Goal: Check status: Check status

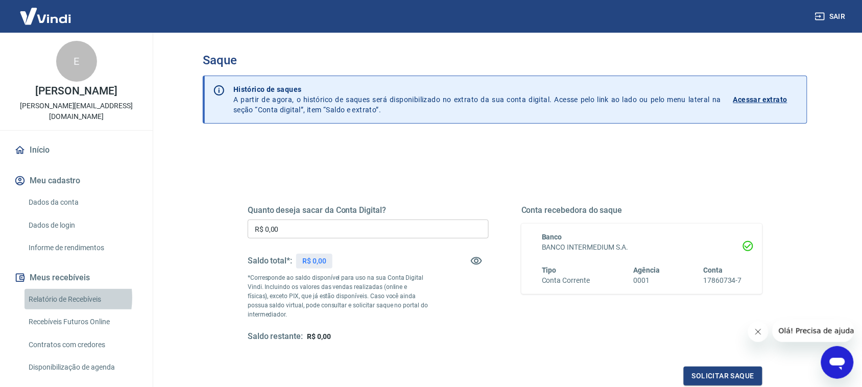
click at [46, 298] on link "Relatório de Recebíveis" at bounding box center [83, 299] width 116 height 21
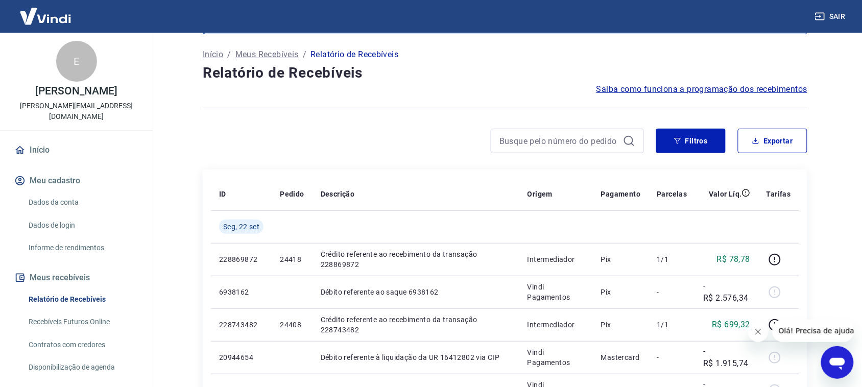
scroll to position [133, 0]
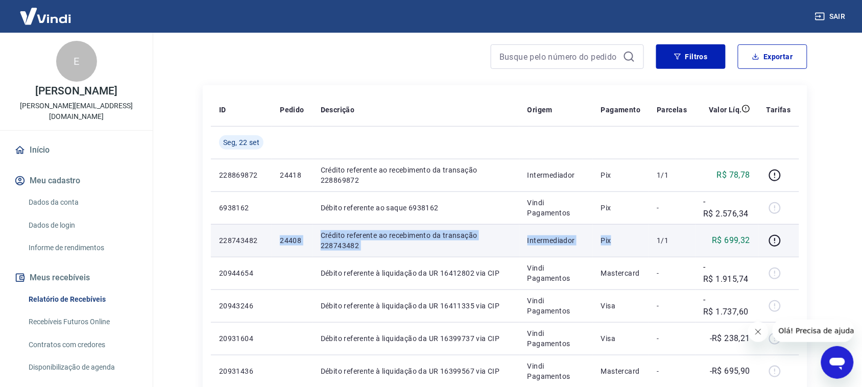
drag, startPoint x: 282, startPoint y: 245, endPoint x: 622, endPoint y: 233, distance: 340.1
click at [622, 233] on tr "228743482 24408 Crédito referente ao recebimento da transação 228743482 Interme…" at bounding box center [505, 240] width 588 height 33
click at [622, 233] on td "Pix" at bounding box center [621, 240] width 56 height 33
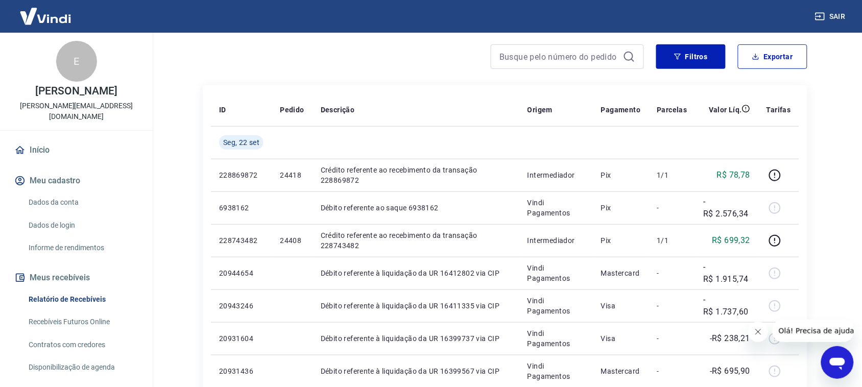
click at [760, 329] on icon "Fechar mensagem da empresa" at bounding box center [757, 331] width 8 height 8
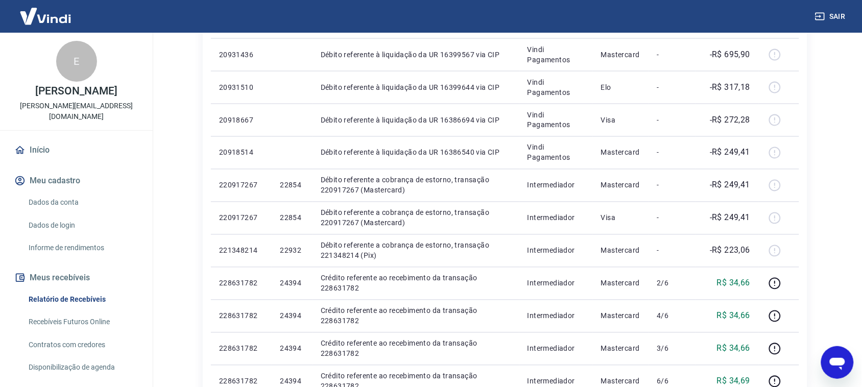
scroll to position [634, 0]
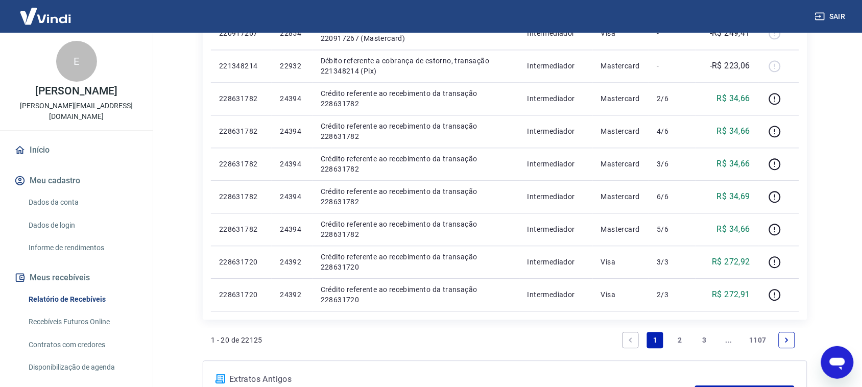
click at [677, 338] on link "2" at bounding box center [679, 340] width 16 height 16
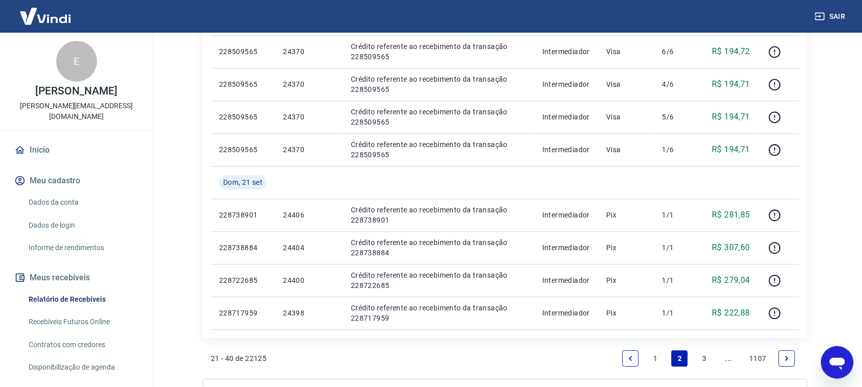
scroll to position [758, 0]
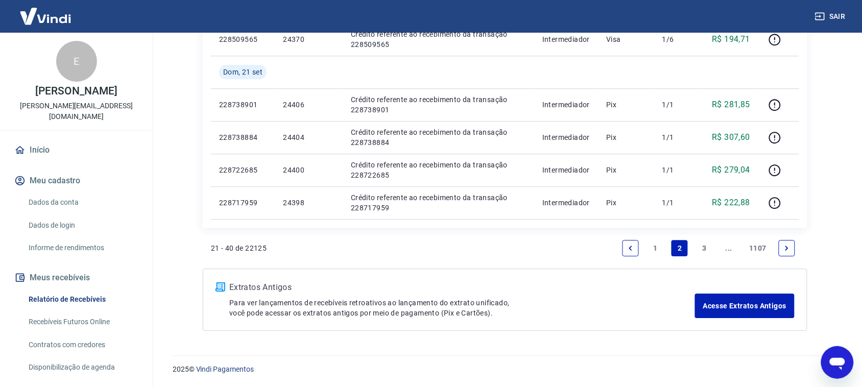
click at [657, 248] on link "1" at bounding box center [655, 248] width 16 height 16
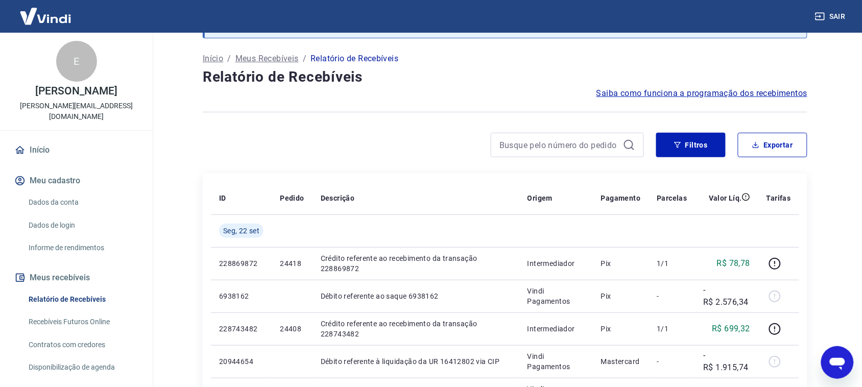
scroll to position [95, 0]
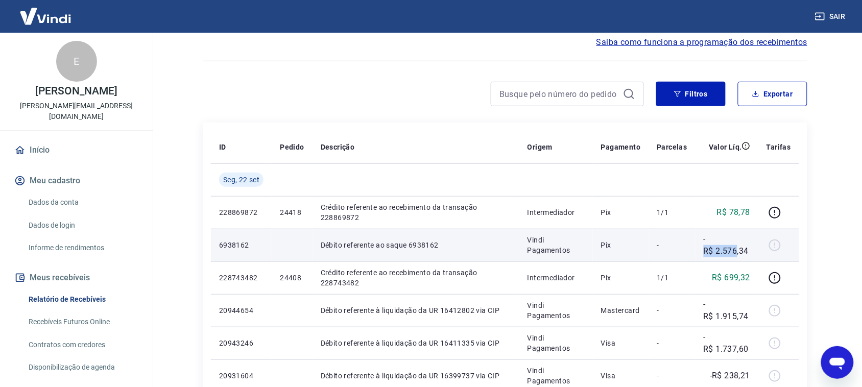
drag, startPoint x: 702, startPoint y: 251, endPoint x: 738, endPoint y: 254, distance: 35.9
click at [738, 254] on td "-R$ 2.576,34" at bounding box center [726, 245] width 63 height 33
click at [722, 254] on p "-R$ 2.576,34" at bounding box center [726, 245] width 46 height 25
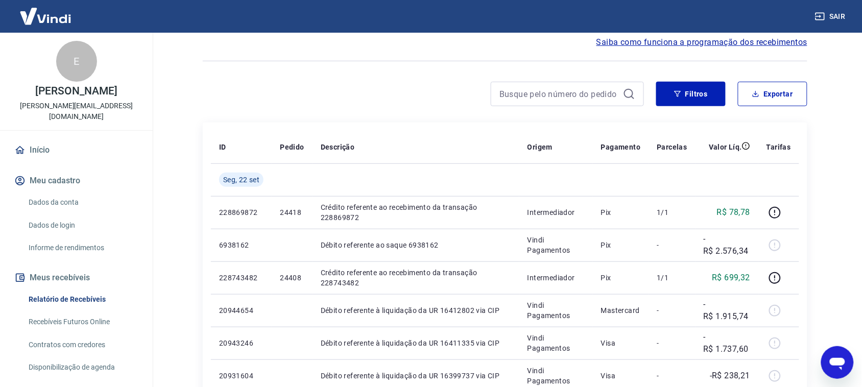
drag, startPoint x: 859, startPoint y: 126, endPoint x: 871, endPoint y: 115, distance: 15.6
click at [862, 115] on html "Sair E [PERSON_NAME] [PERSON_NAME] [PERSON_NAME][EMAIL_ADDRESS][DOMAIN_NAME] In…" at bounding box center [431, 98] width 862 height 387
click at [838, 147] on main "Após o envio das liquidações aparecerem no Relatório de Recebíveis, elas podem …" at bounding box center [505, 114] width 714 height 354
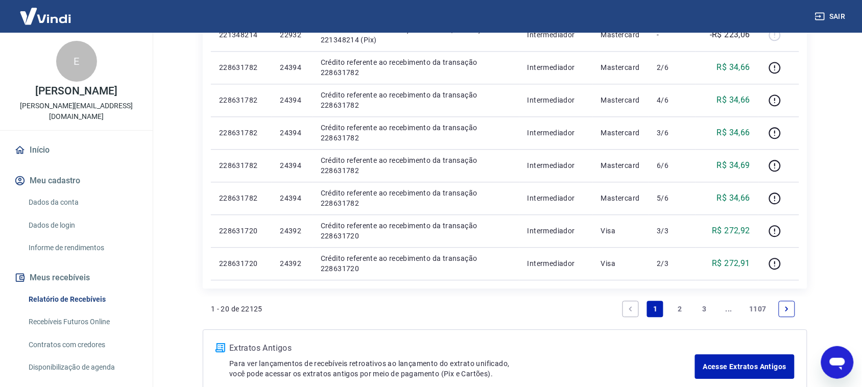
scroll to position [667, 0]
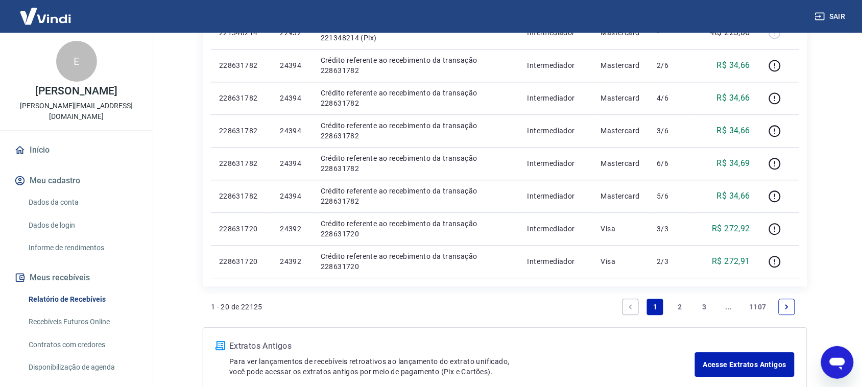
click at [681, 310] on link "2" at bounding box center [679, 307] width 16 height 16
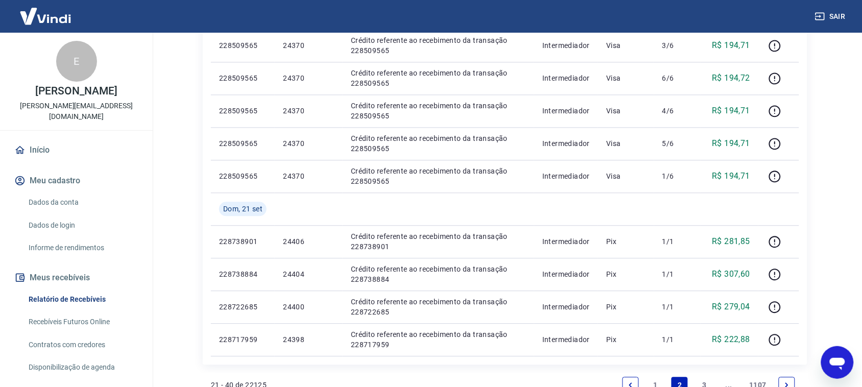
scroll to position [628, 0]
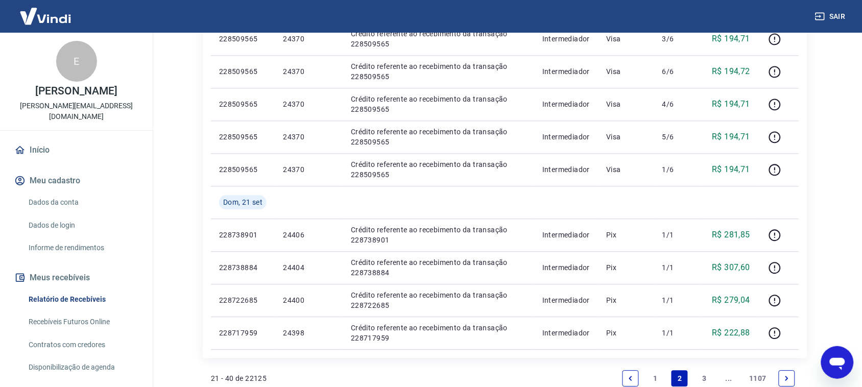
click at [654, 377] on link "1" at bounding box center [655, 378] width 16 height 16
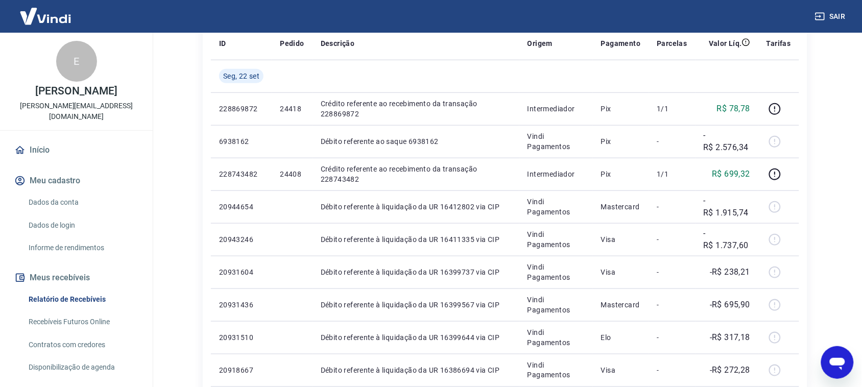
scroll to position [195, 0]
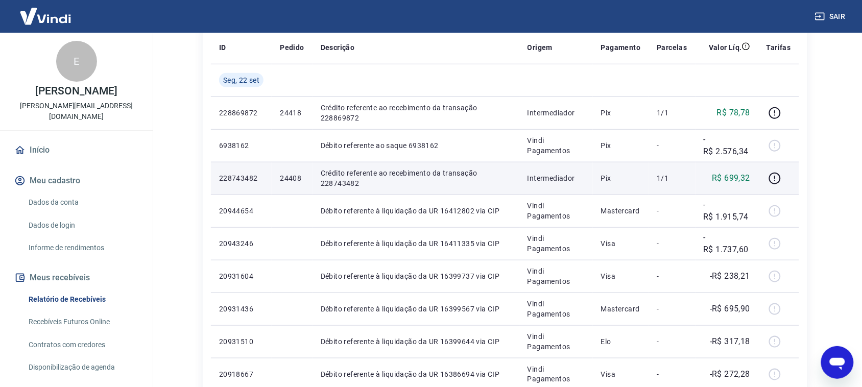
drag, startPoint x: 707, startPoint y: 180, endPoint x: 700, endPoint y: 172, distance: 10.1
click at [700, 172] on td "R$ 699,32" at bounding box center [726, 178] width 63 height 33
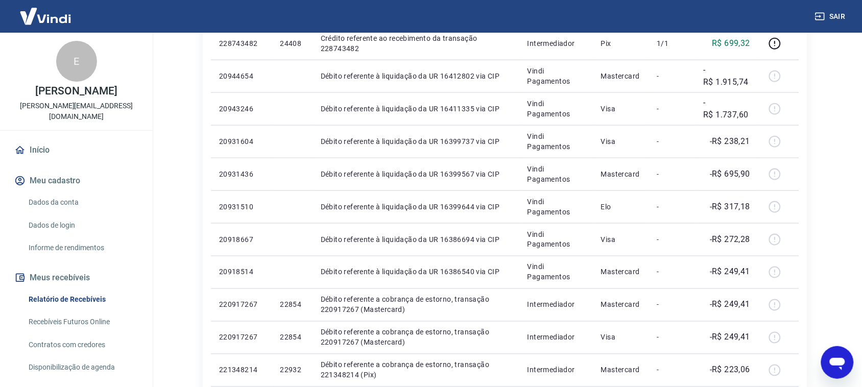
scroll to position [443, 0]
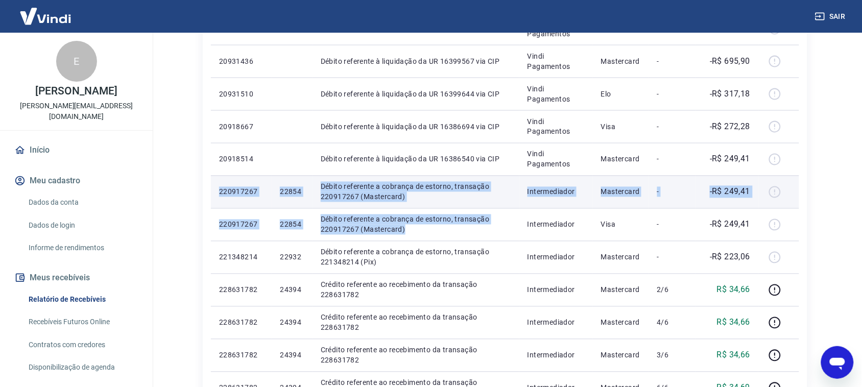
drag, startPoint x: 432, startPoint y: 232, endPoint x: 219, endPoint y: 194, distance: 215.7
click at [219, 194] on tbody "[DATE] 228869872 24418 Crédito referente ao recebimento da transação 228869872 …" at bounding box center [505, 159] width 588 height 686
click at [219, 194] on p "220917267" at bounding box center [241, 192] width 44 height 10
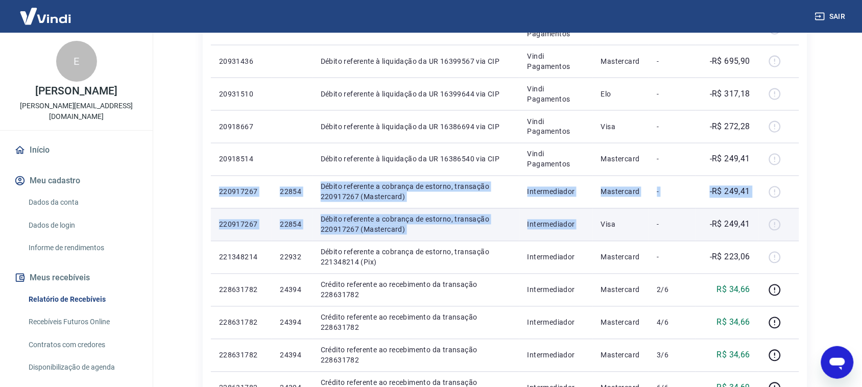
drag, startPoint x: 219, startPoint y: 194, endPoint x: 596, endPoint y: 233, distance: 378.2
click at [596, 233] on tbody "[DATE] 228869872 24418 Crédito referente ao recebimento da transação 228869872 …" at bounding box center [505, 159] width 588 height 686
click at [596, 233] on td "Visa" at bounding box center [621, 224] width 56 height 33
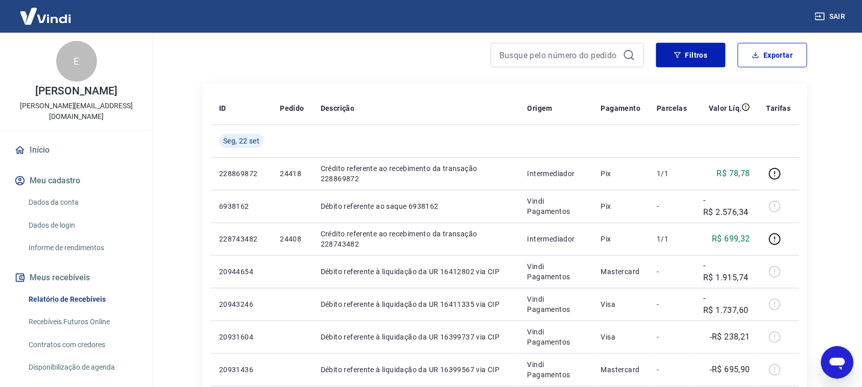
scroll to position [142, 0]
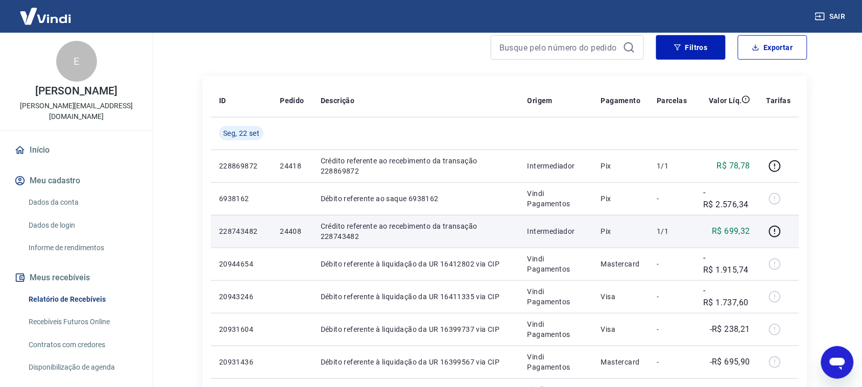
click at [713, 229] on p "R$ 699,32" at bounding box center [731, 231] width 38 height 12
drag, startPoint x: 748, startPoint y: 233, endPoint x: 706, endPoint y: 231, distance: 42.4
click at [706, 231] on div "R$ 699,32" at bounding box center [726, 231] width 46 height 12
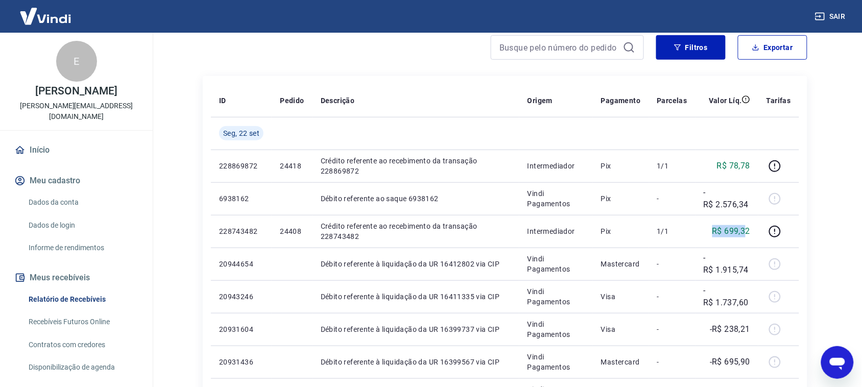
scroll to position [0, 0]
